Goal: Task Accomplishment & Management: Manage account settings

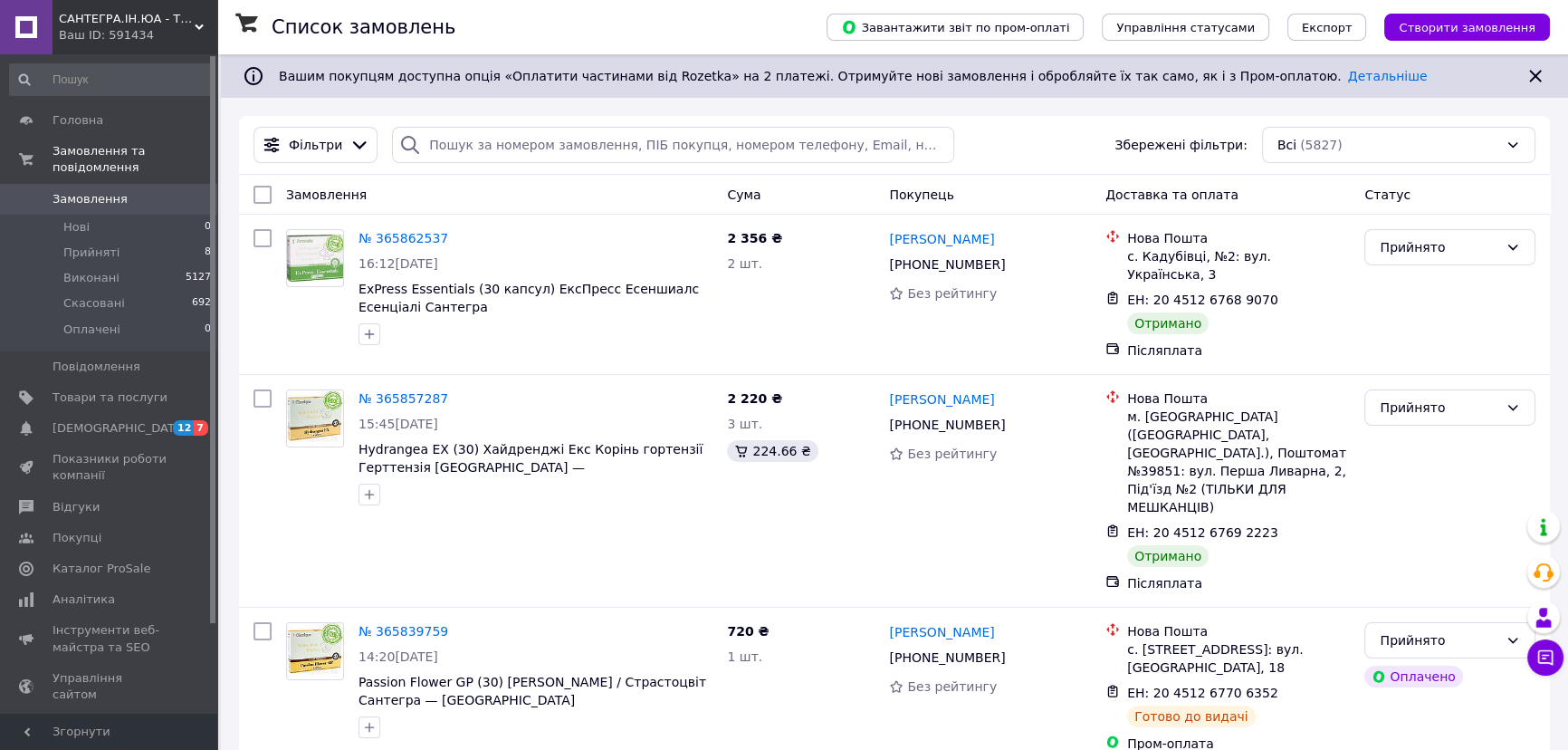
click at [451, 236] on icon at bounding box center [458, 237] width 15 height 15
click at [451, 391] on icon at bounding box center [458, 398] width 15 height 15
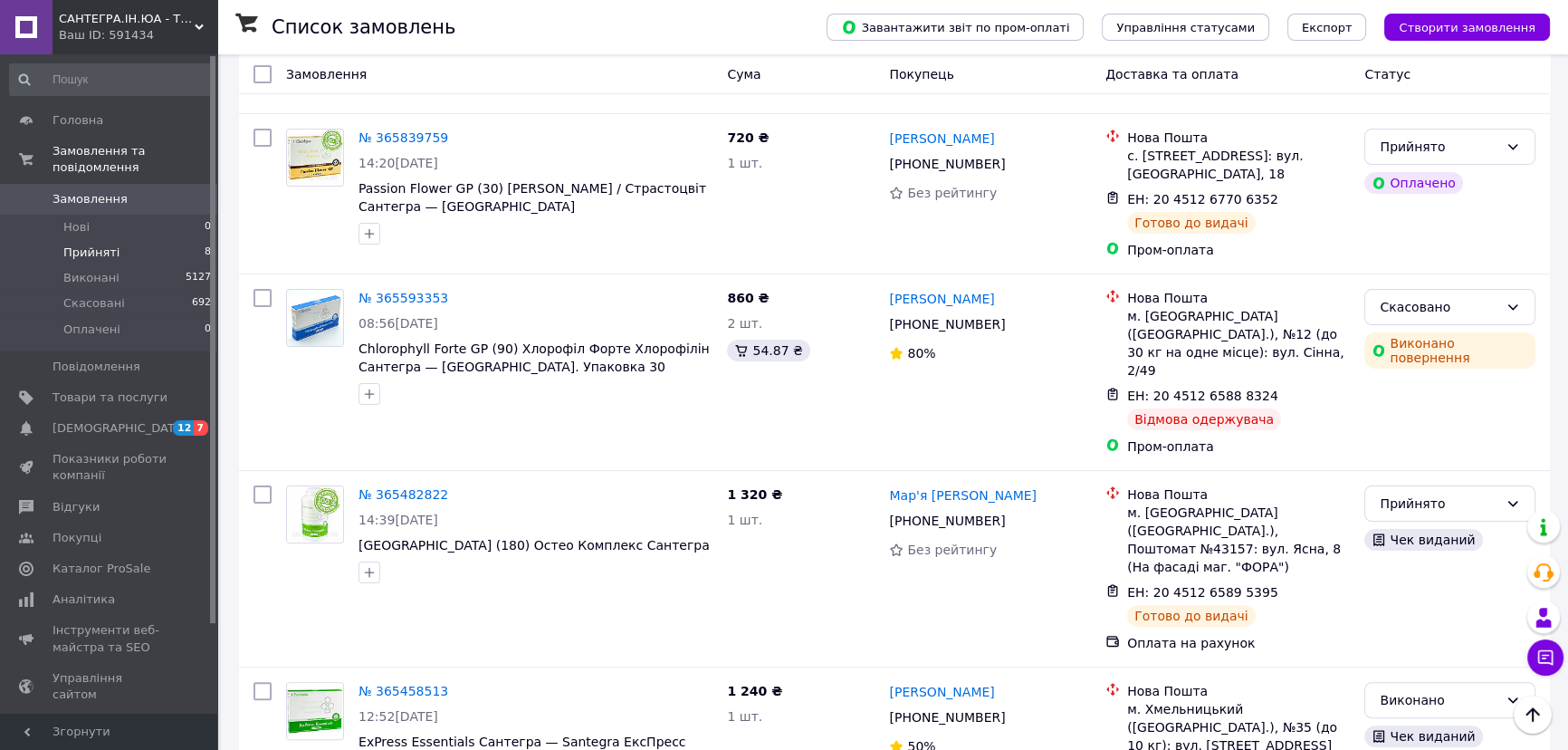
click at [127, 240] on li "Прийняті 8" at bounding box center [110, 253] width 222 height 25
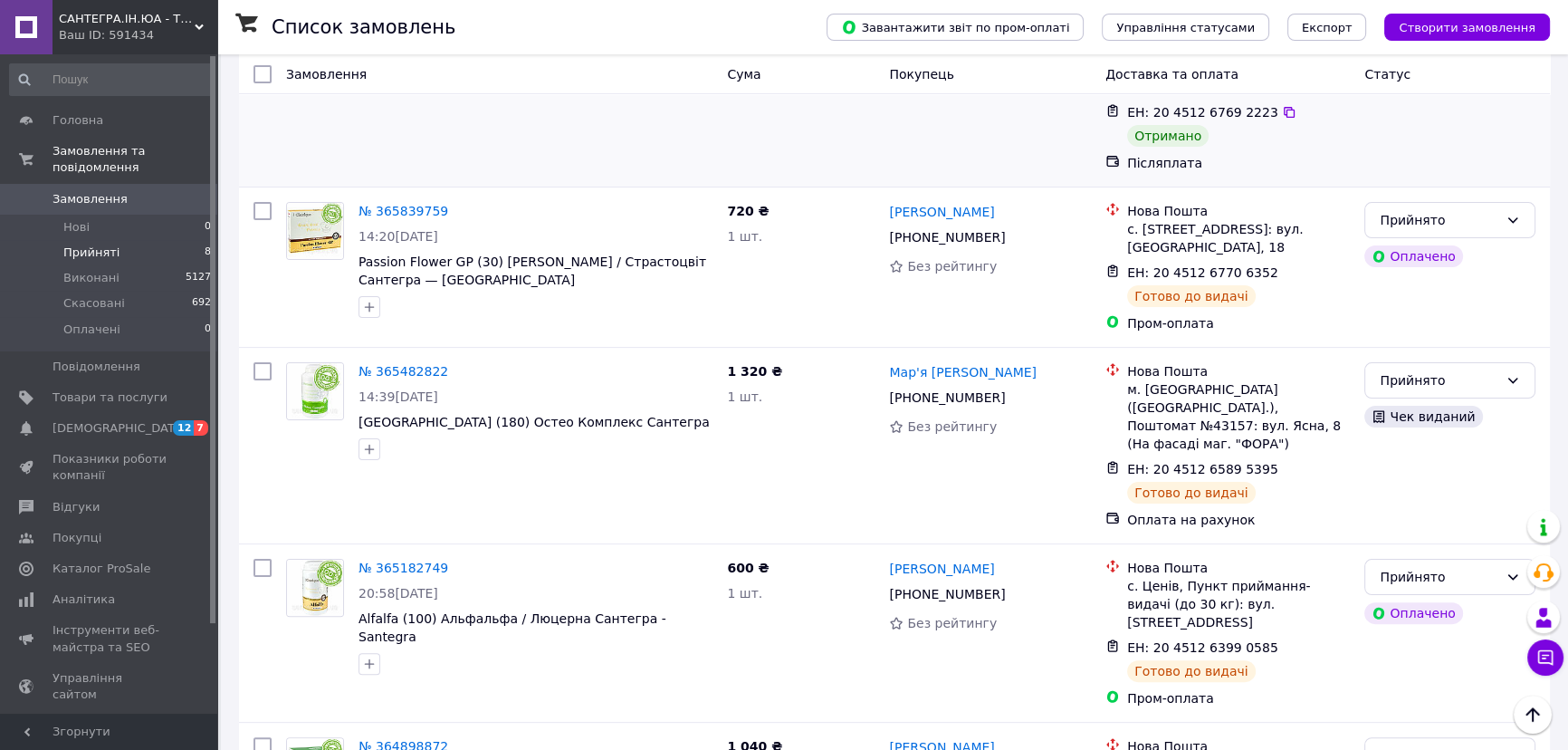
scroll to position [493, 0]
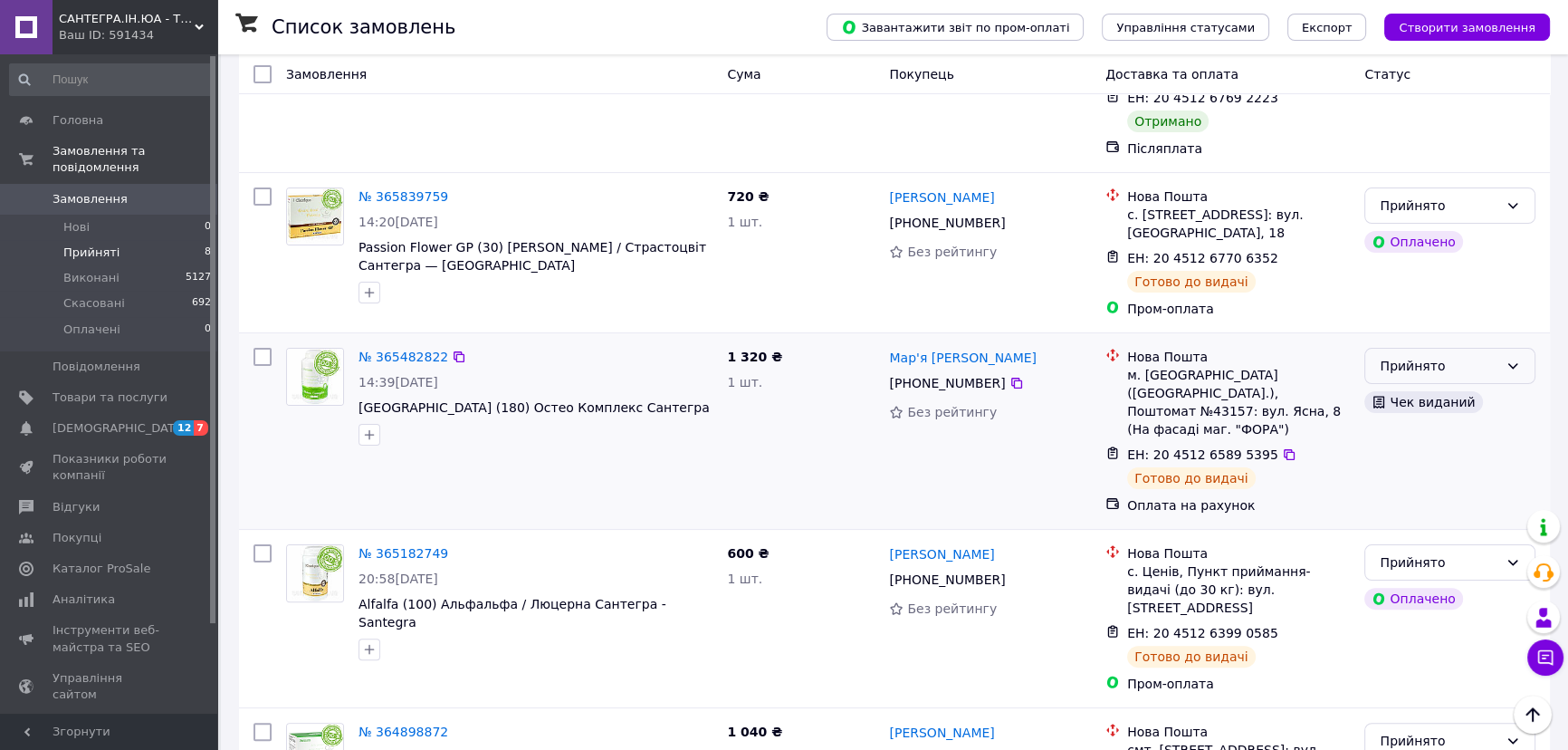
click at [1430, 356] on div "Прийнято" at bounding box center [1438, 365] width 118 height 20
click at [1412, 338] on li "Виконано" at bounding box center [1449, 339] width 169 height 33
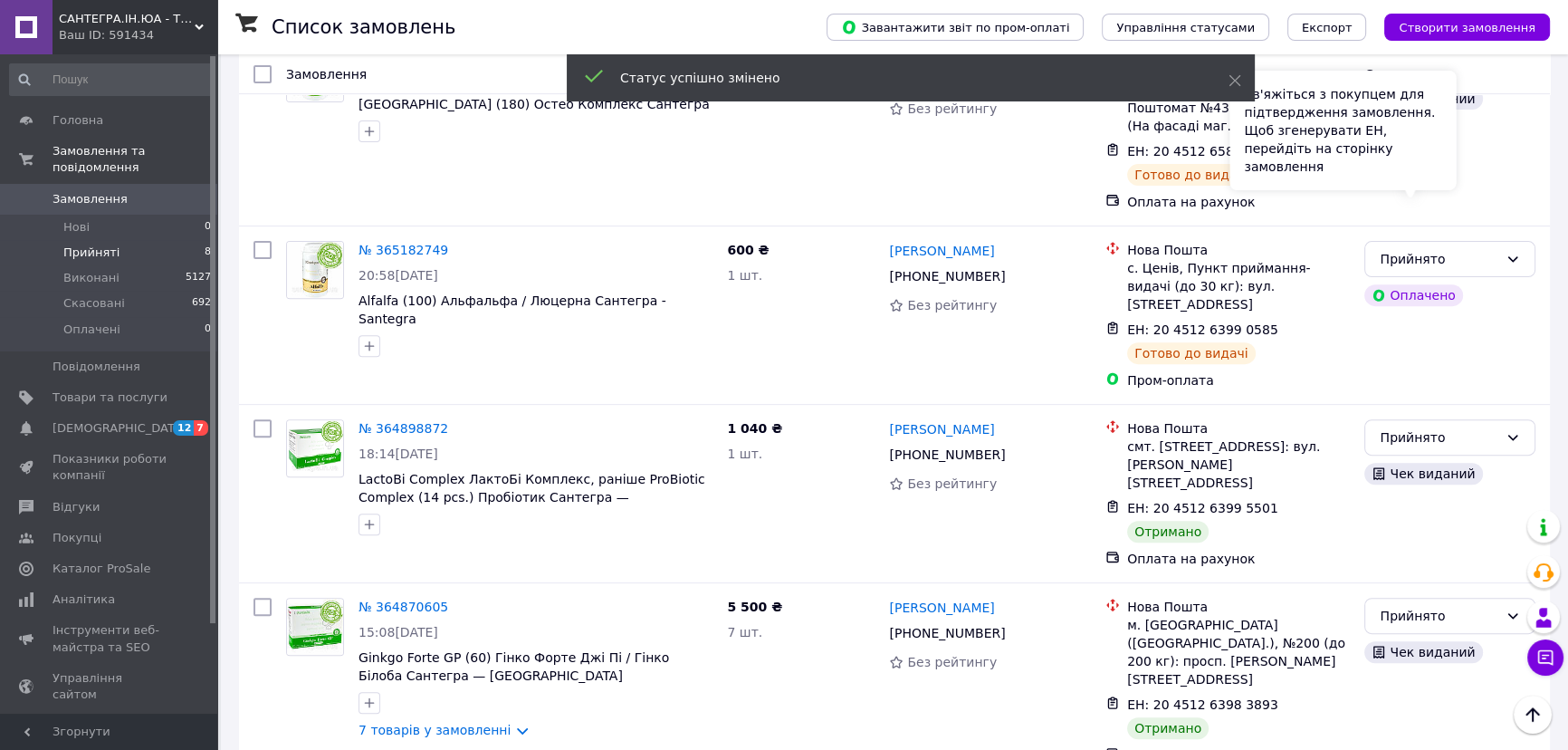
scroll to position [824, 0]
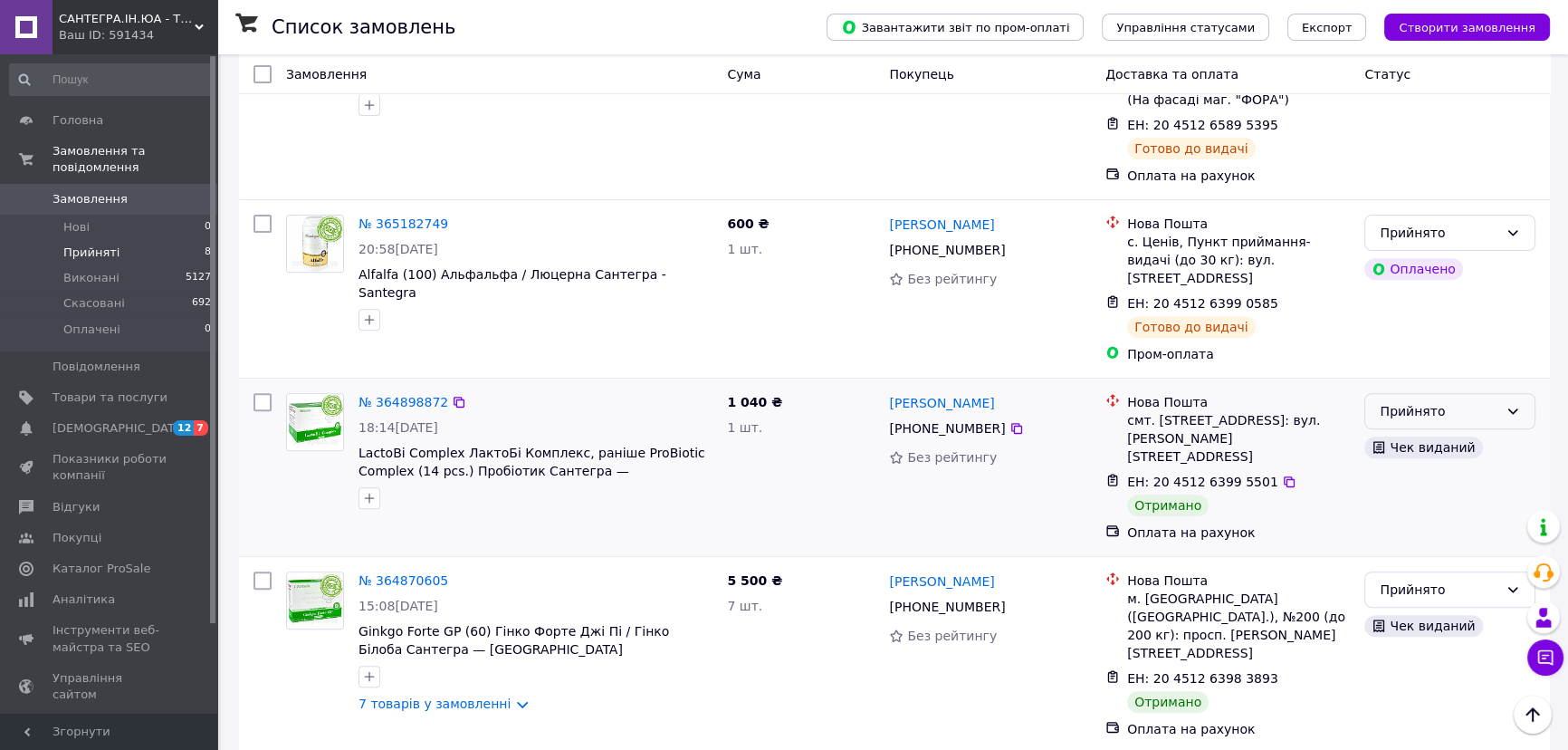
click at [1424, 401] on div "Прийнято" at bounding box center [1438, 411] width 118 height 20
click at [1404, 348] on li "Виконано" at bounding box center [1449, 348] width 169 height 33
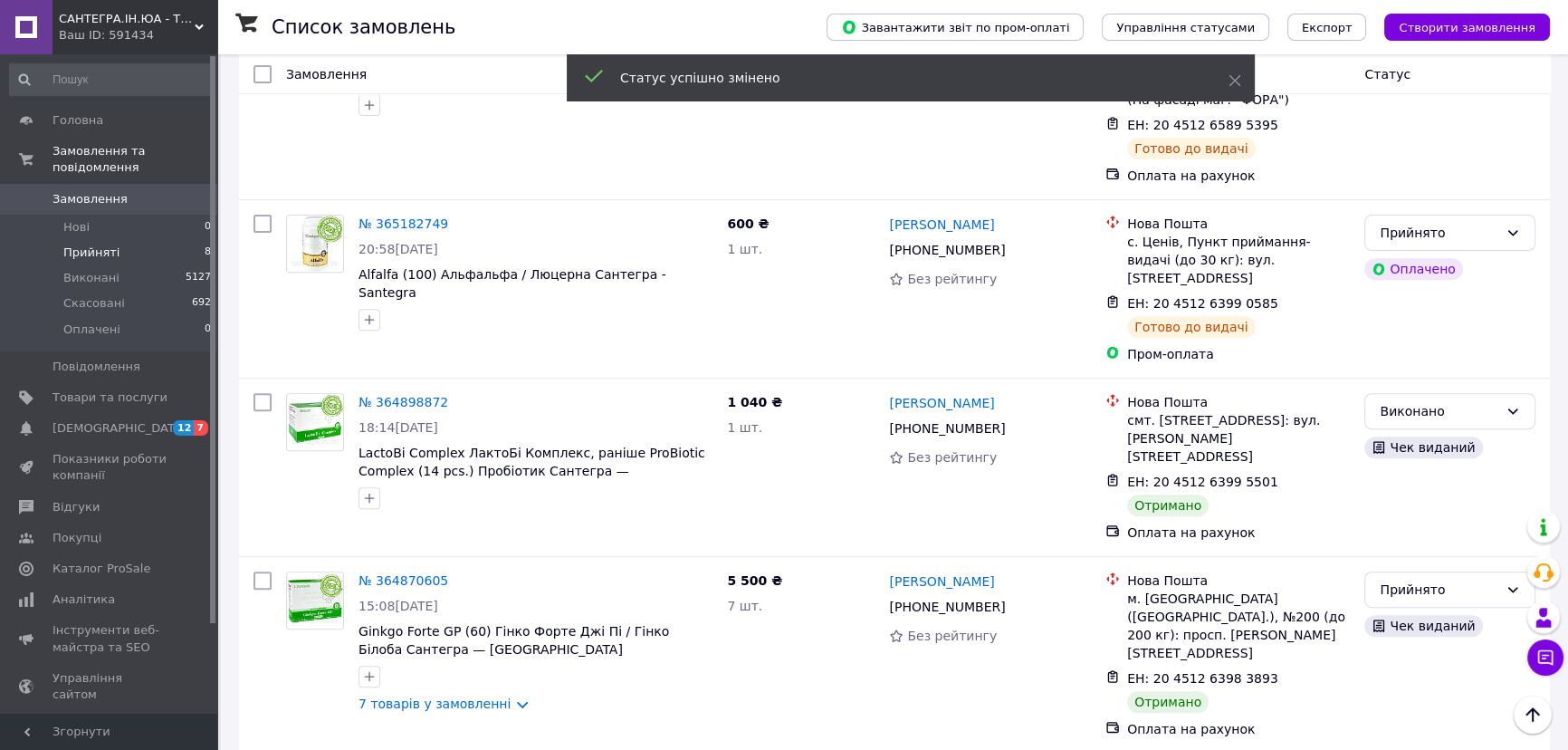
scroll to position [844, 0]
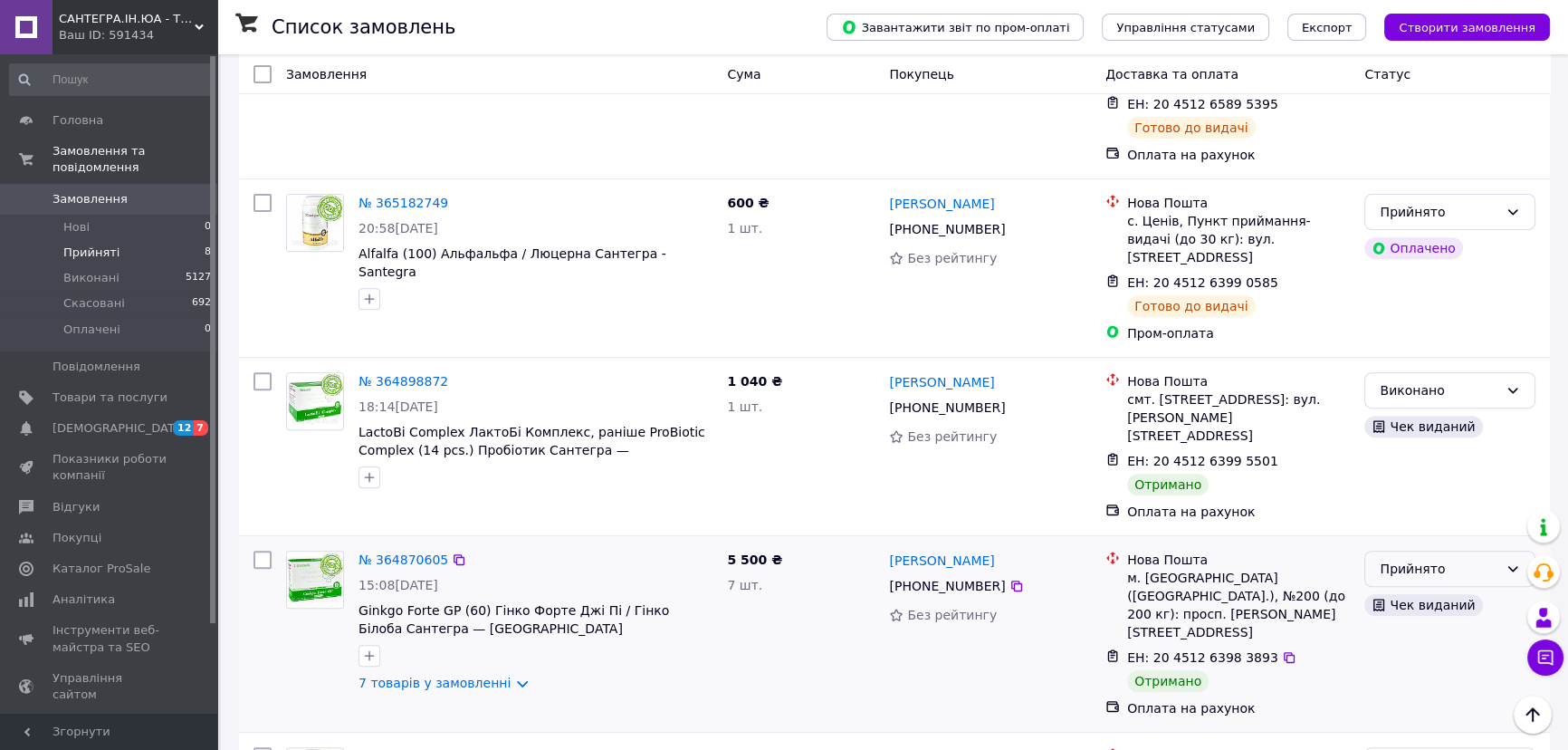
click at [1420, 559] on div "Прийнято" at bounding box center [1438, 569] width 118 height 20
click at [1406, 488] on li "Виконано" at bounding box center [1449, 487] width 169 height 33
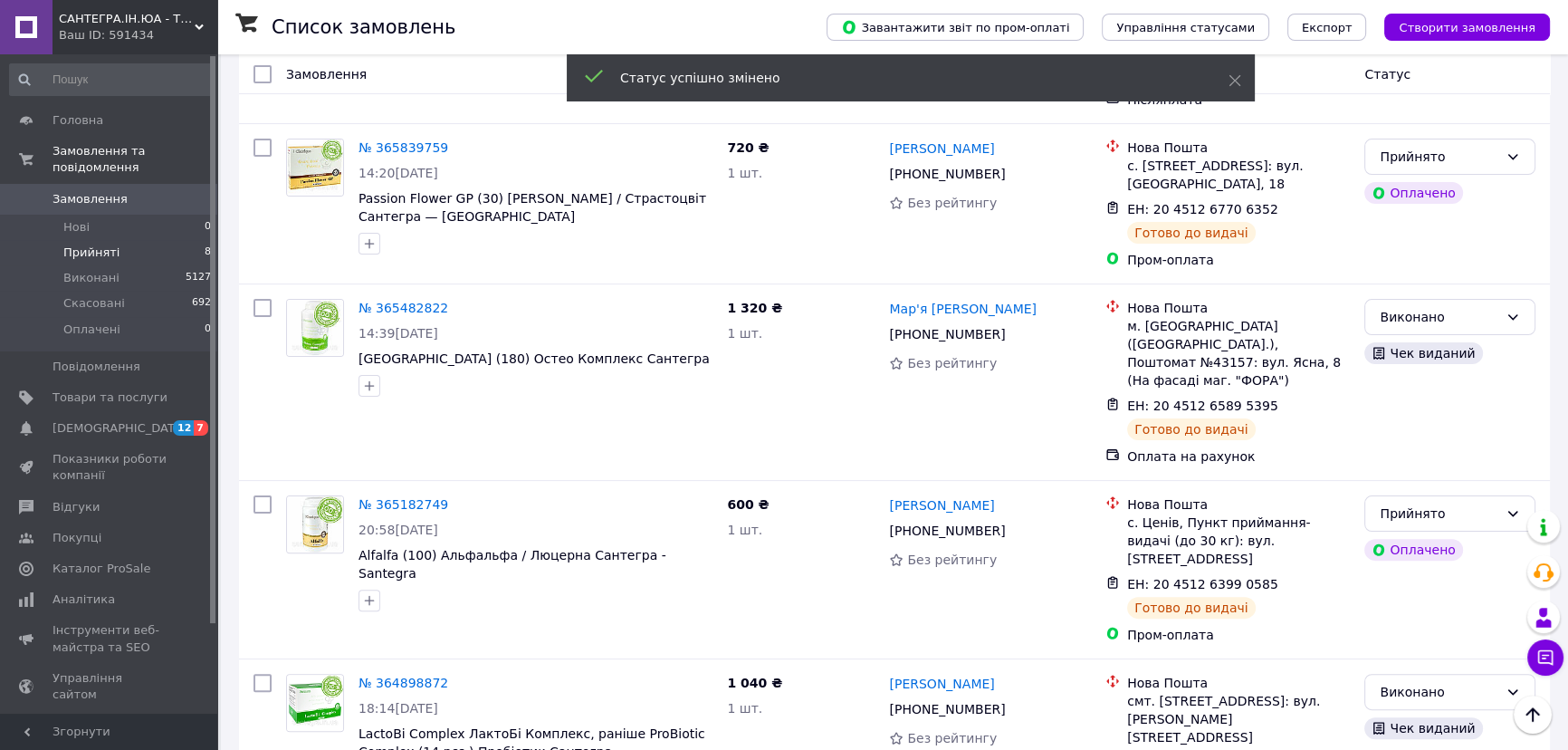
scroll to position [516, 0]
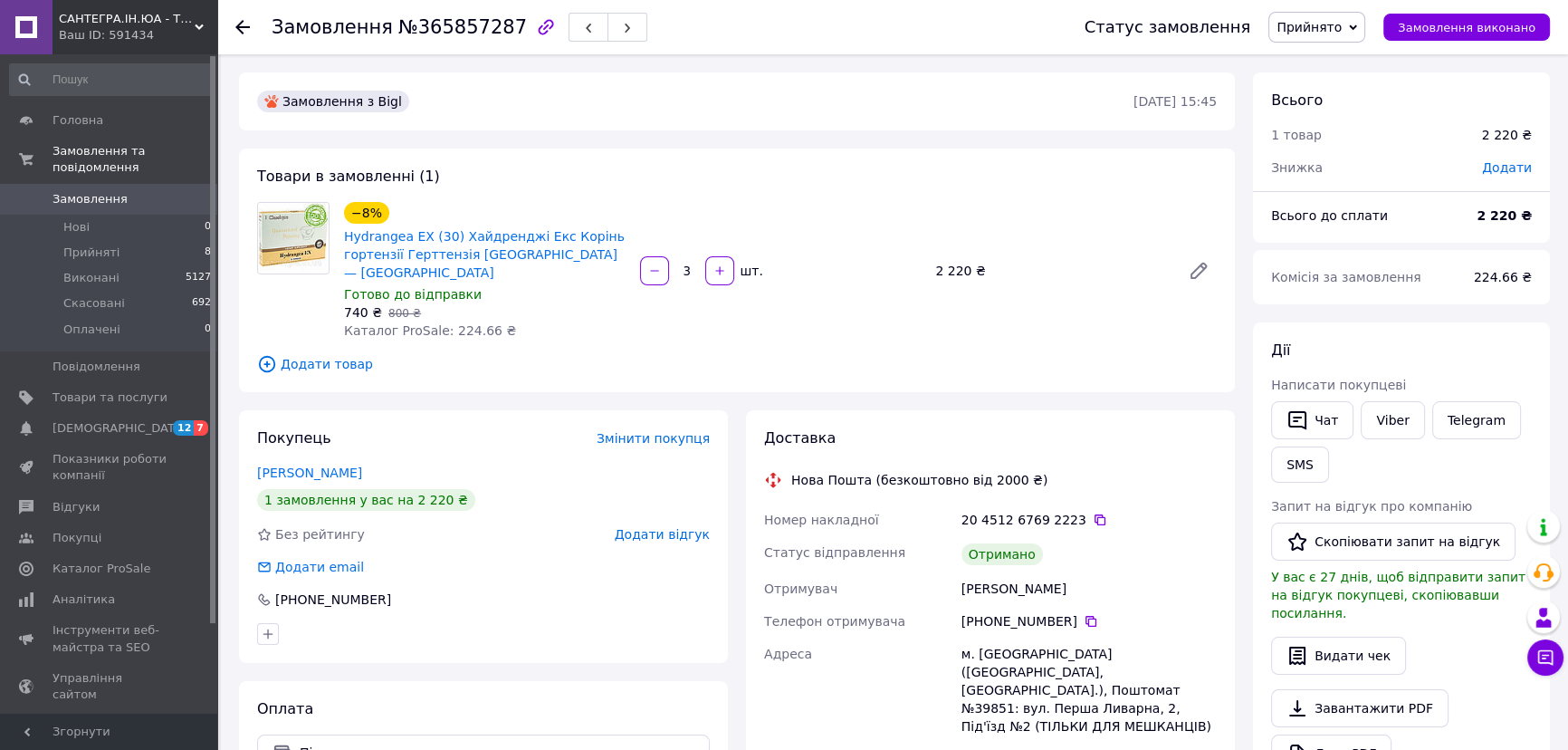
click at [1327, 35] on span "Прийнято" at bounding box center [1316, 27] width 97 height 31
click at [1153, 63] on div "Замовлення №365857287 Статус замовлення Прийнято Виконано Скасовано Оплачено За…" at bounding box center [894, 670] width 1347 height 1231
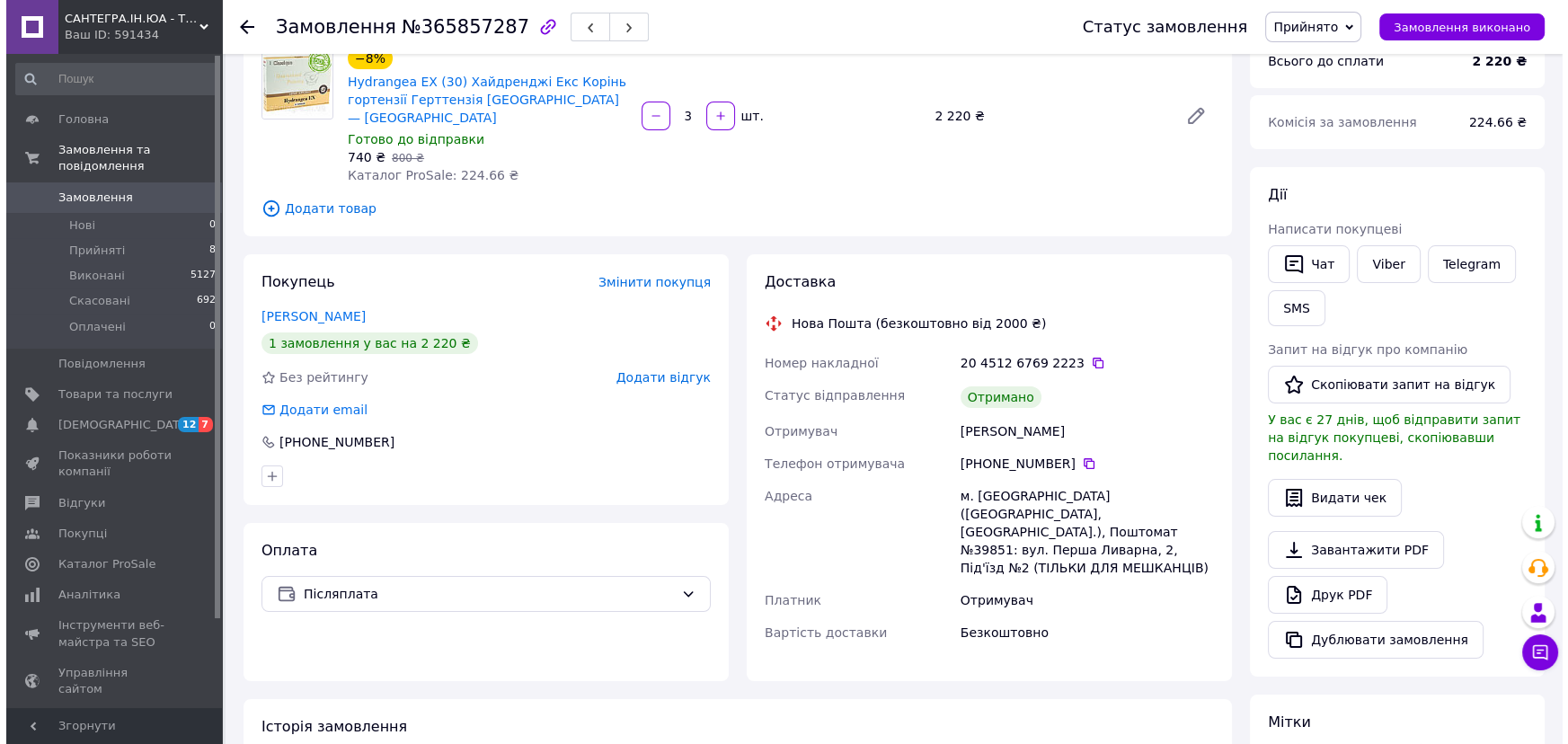
scroll to position [162, 0]
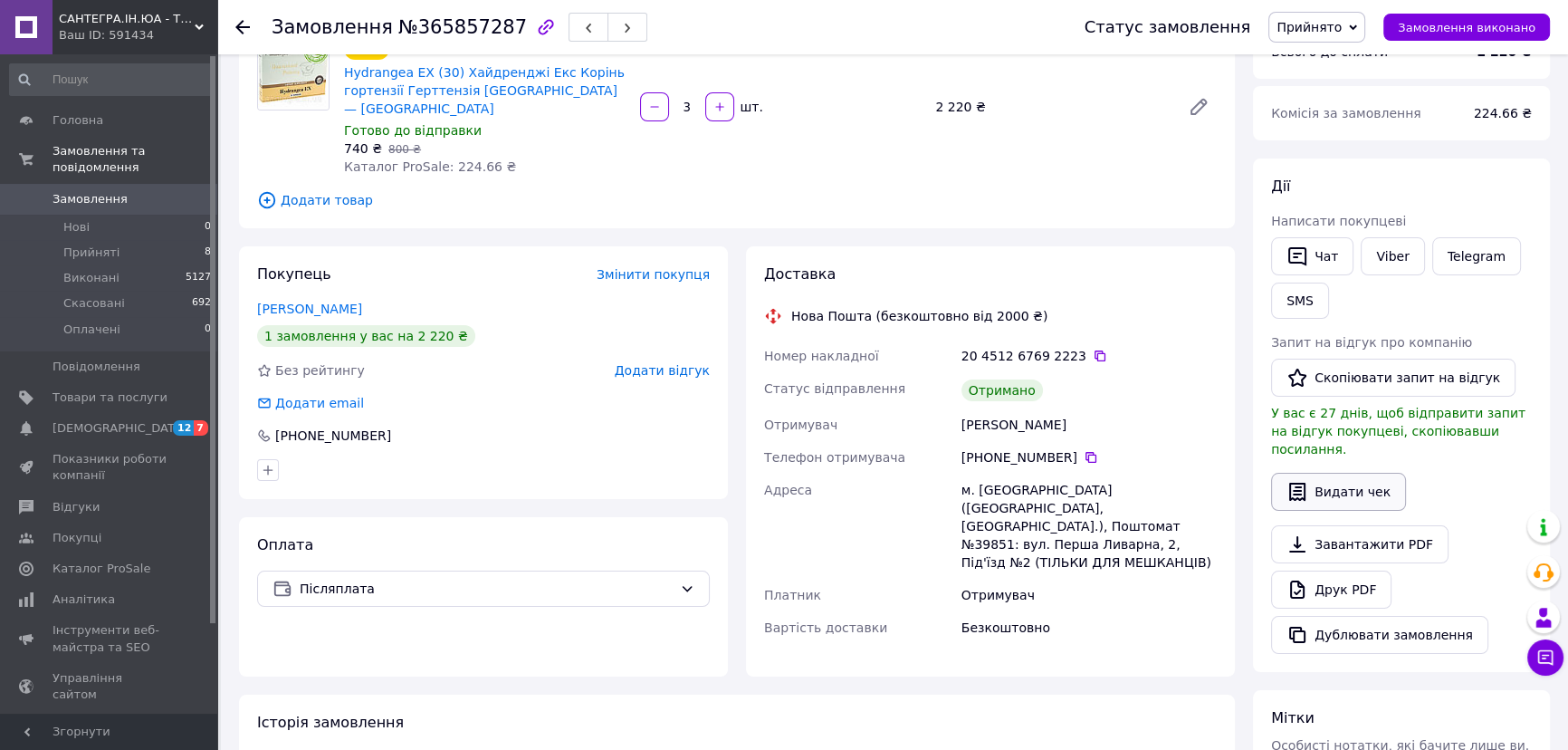
click at [1341, 476] on button "Видати чек" at bounding box center [1337, 491] width 135 height 38
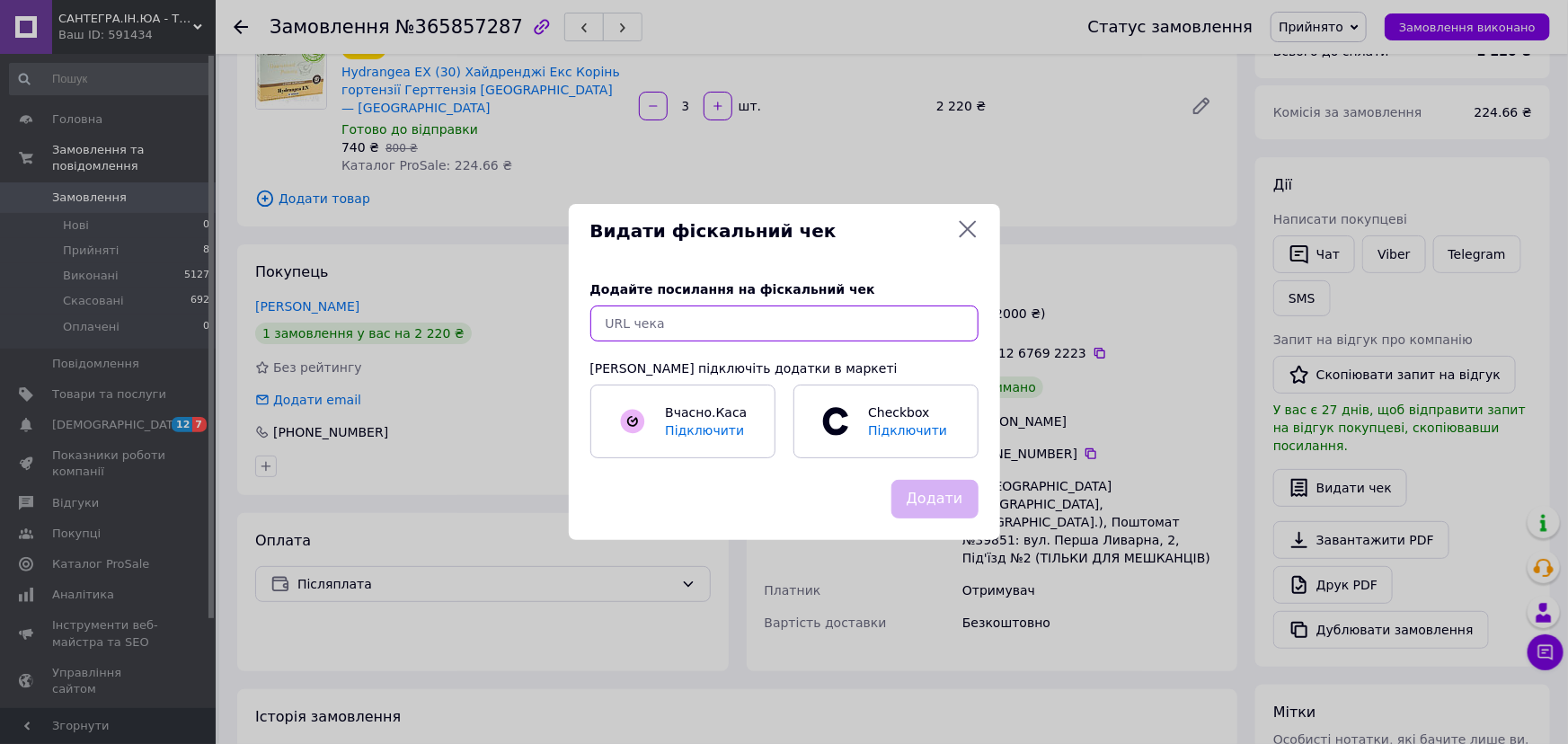
paste input "https://check.cashalot.org.ua/receipt?id=5410875004&fn=4000590374"
type input "https://check.cashalot.org.ua/receipt?id=5410875004&fn=4000590374"
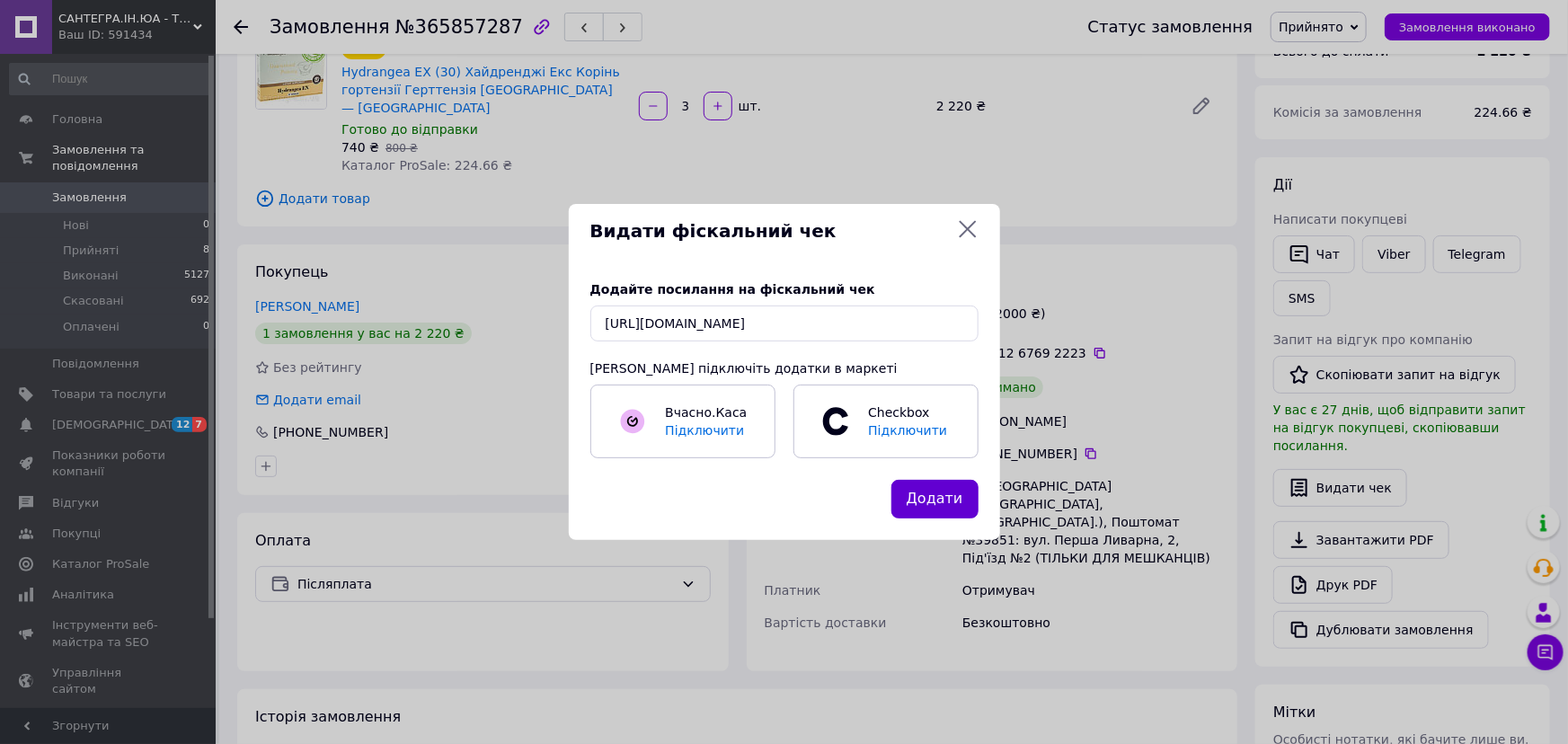
click at [930, 503] on button "Додати" at bounding box center [934, 499] width 87 height 38
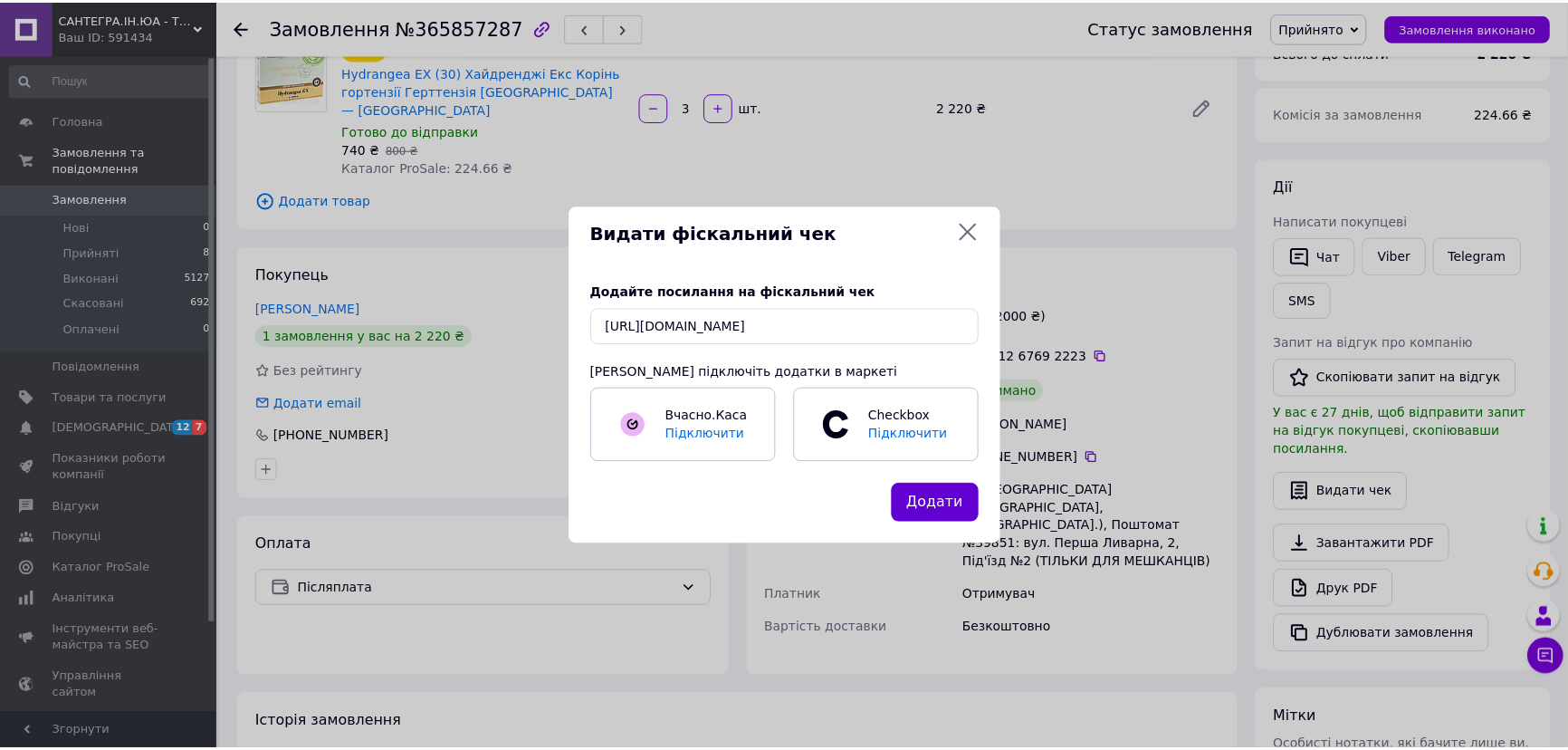
scroll to position [0, 0]
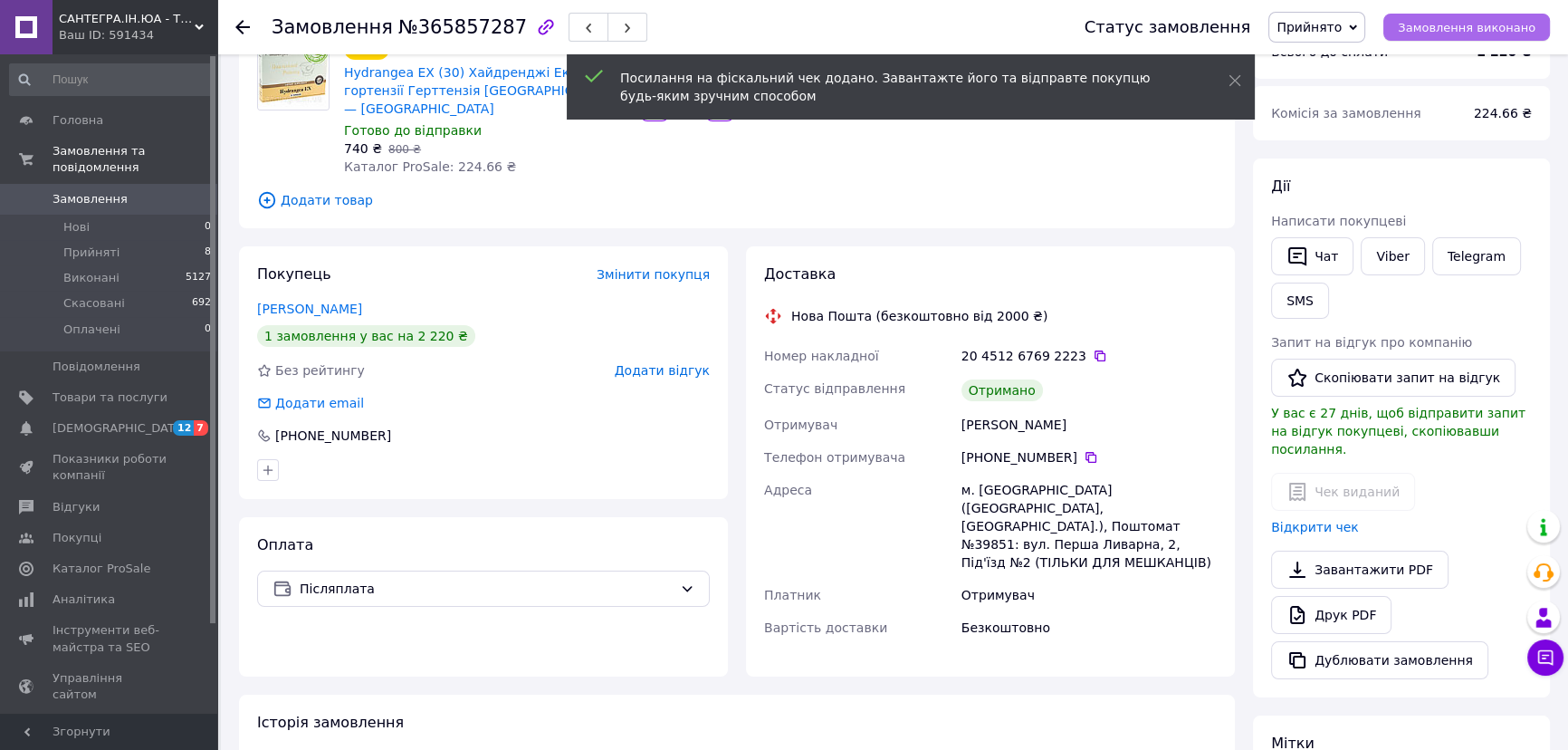
click at [1453, 31] on span "Замовлення виконано" at bounding box center [1466, 27] width 138 height 14
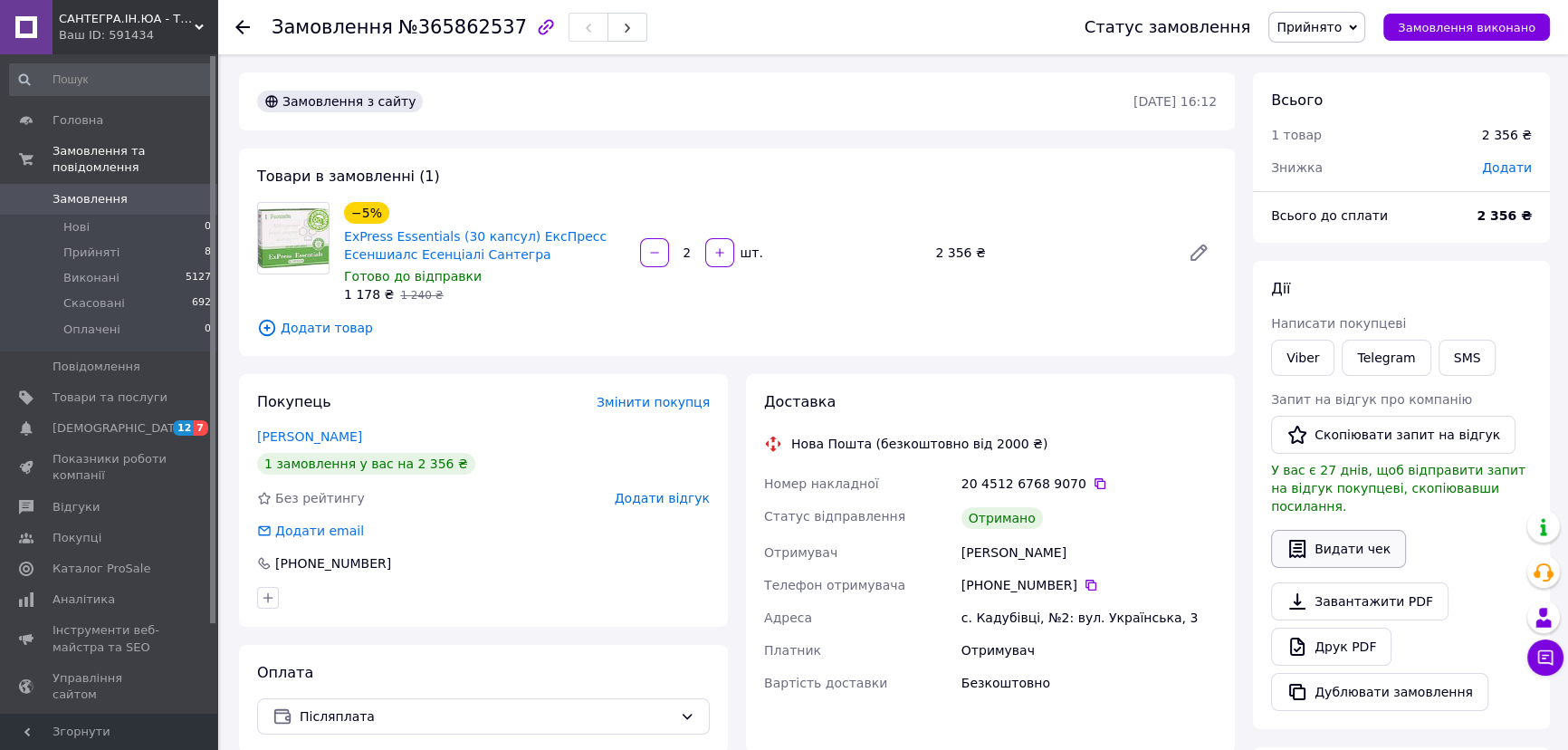
click at [1318, 533] on button "Видати чек" at bounding box center [1337, 548] width 135 height 38
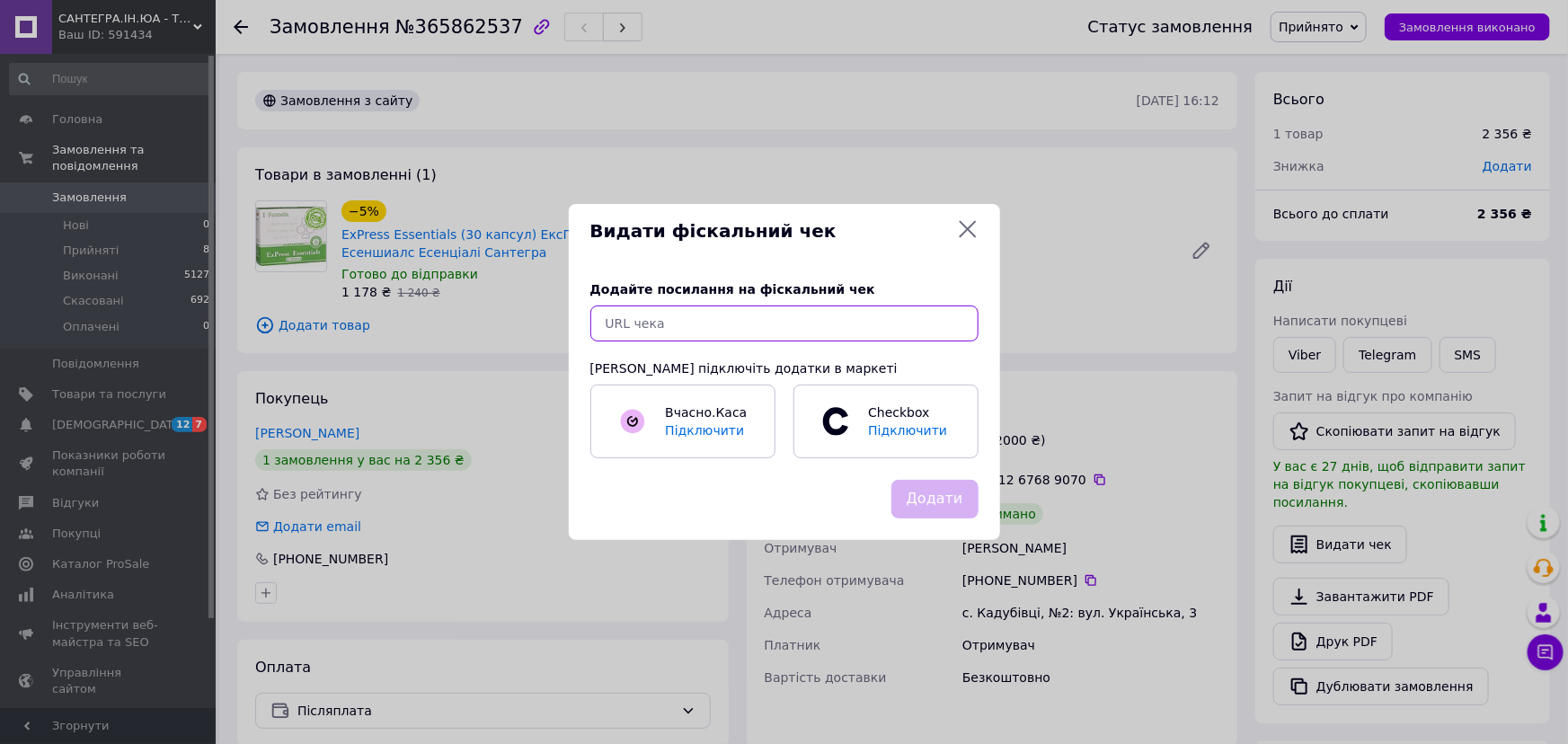
click at [806, 333] on input "text" at bounding box center [784, 323] width 388 height 36
paste input "[URL][DOMAIN_NAME]"
type input "[URL][DOMAIN_NAME]"
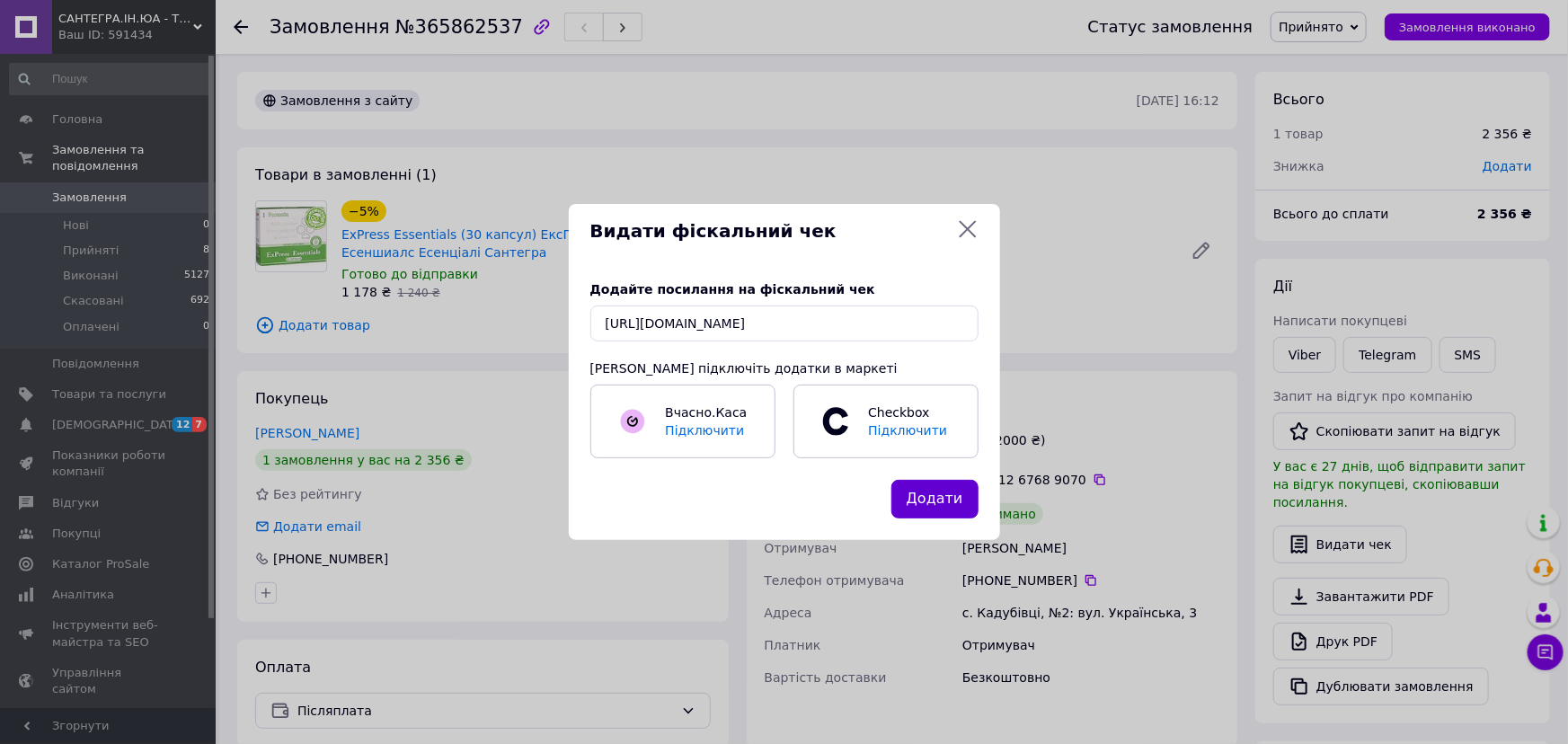
click at [953, 503] on button "Додати" at bounding box center [934, 499] width 87 height 38
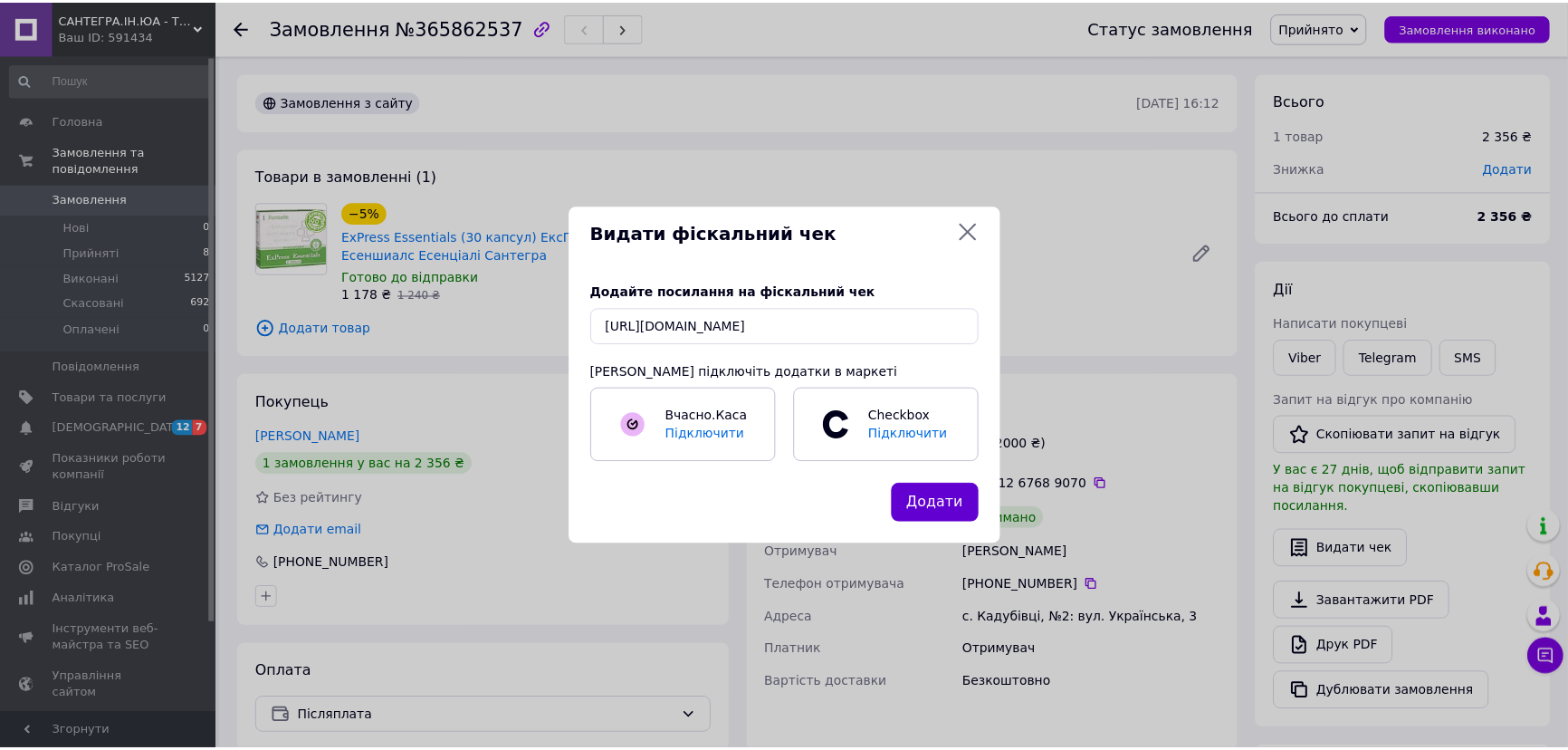
scroll to position [0, 0]
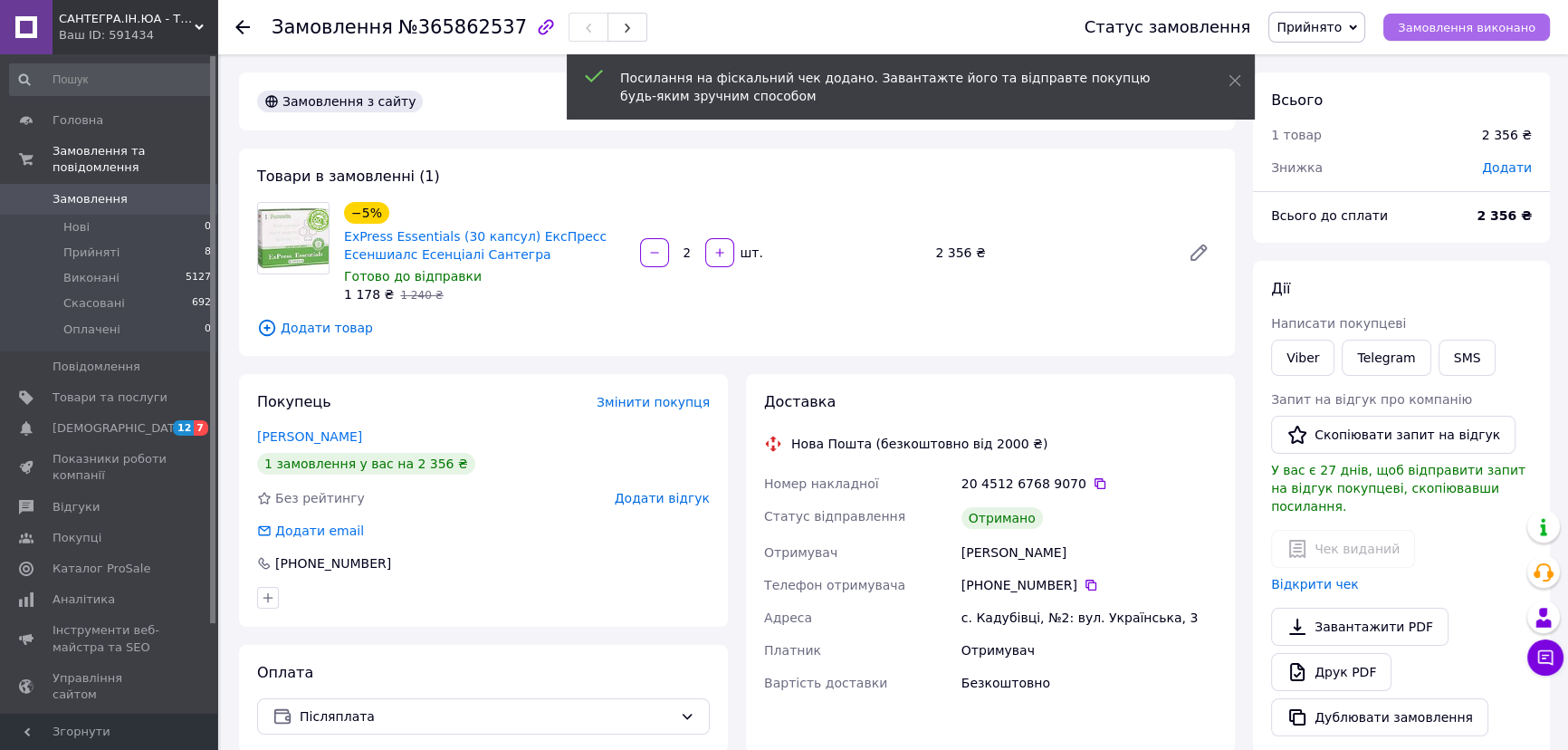
click at [1462, 26] on span "Замовлення виконано" at bounding box center [1466, 27] width 138 height 14
